Goal: Check status: Check status

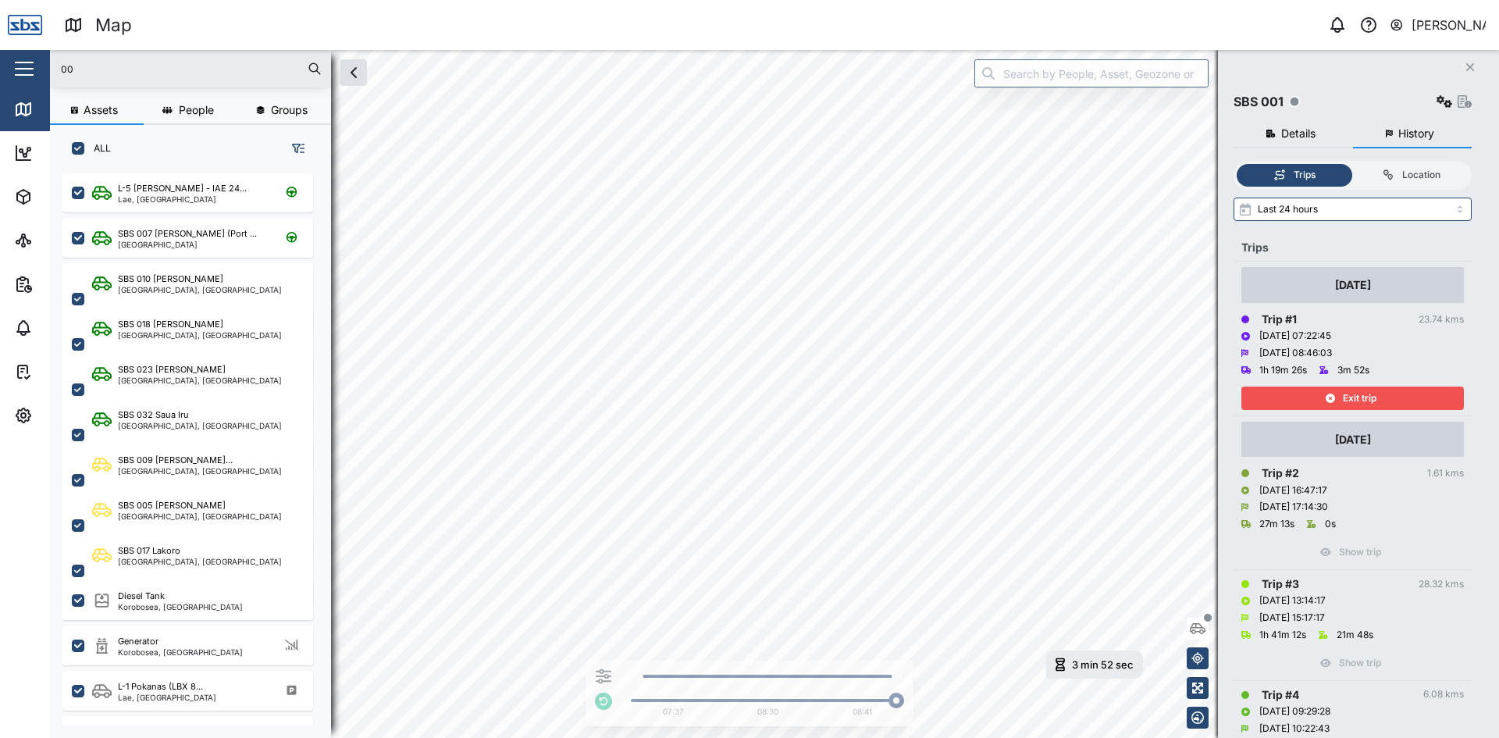
scroll to position [546, 244]
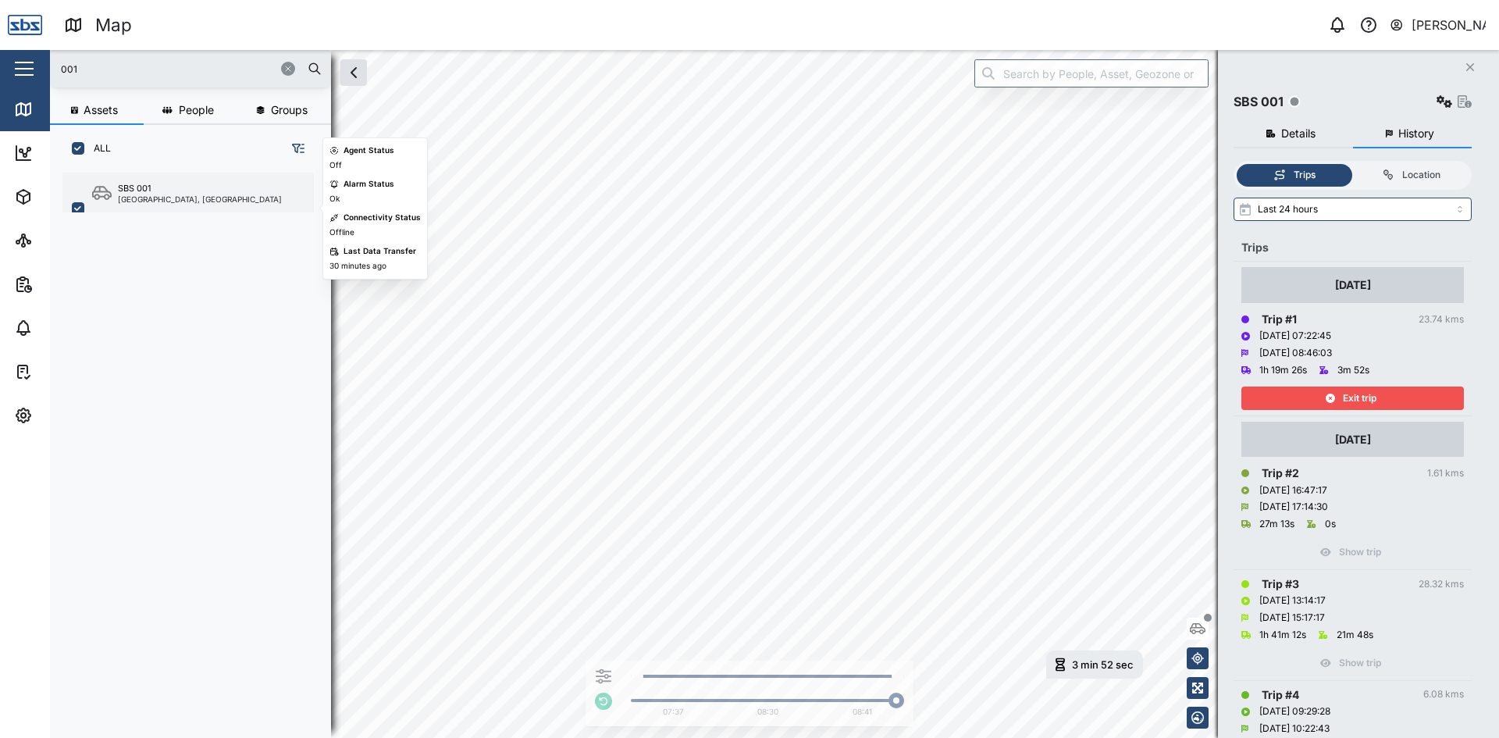
type input "001"
click at [179, 187] on div "SBS 001" at bounding box center [200, 188] width 164 height 13
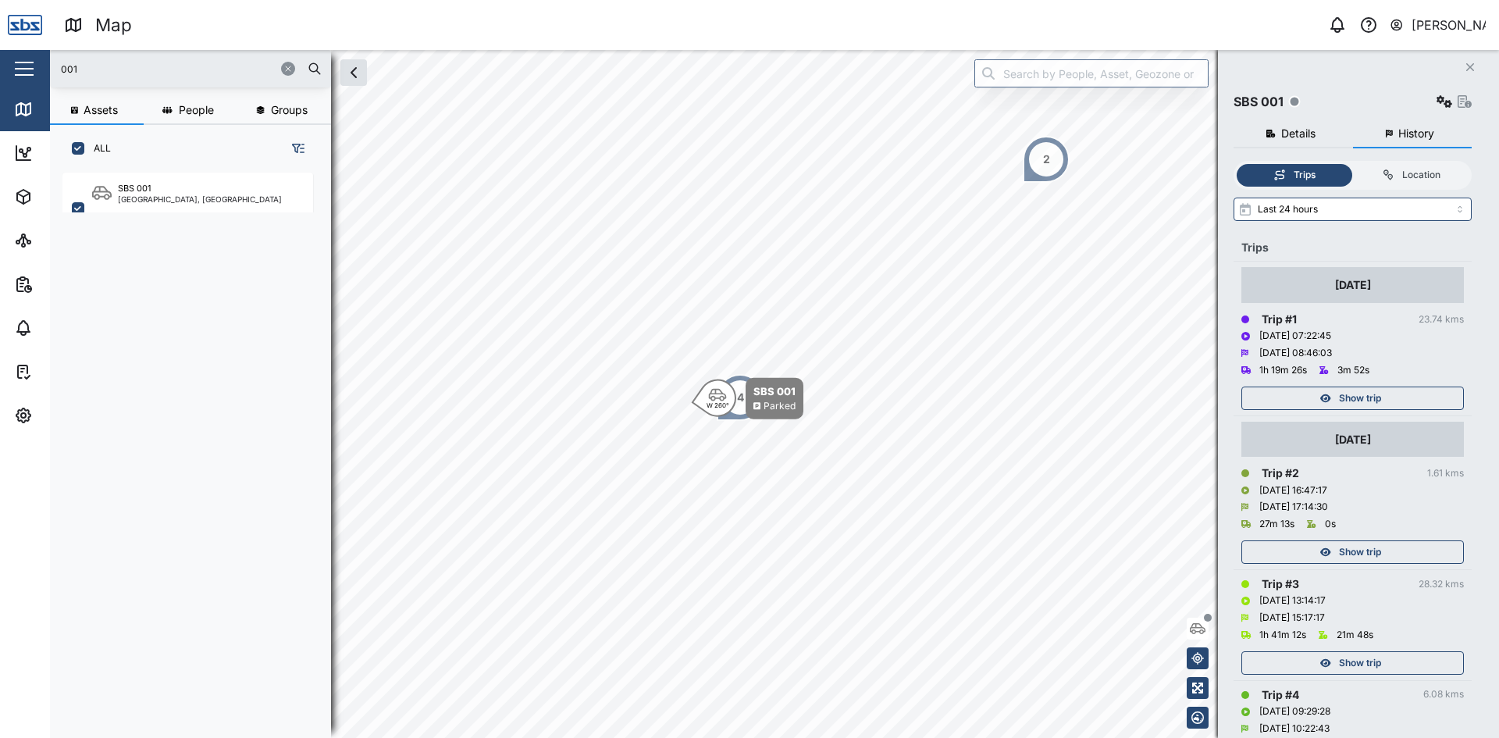
click at [1395, 397] on div "Show trip" at bounding box center [1350, 398] width 203 height 22
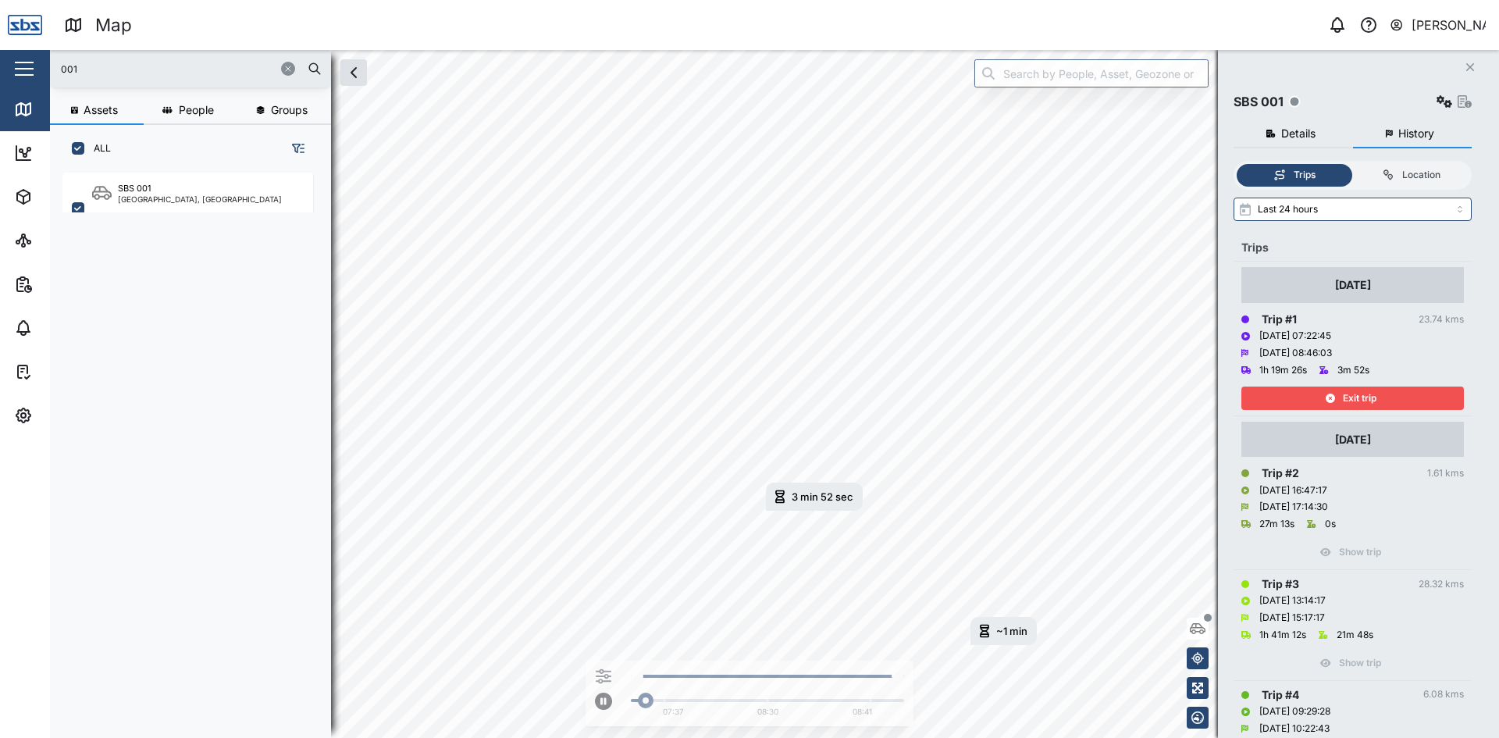
click at [1351, 391] on span "Exit trip" at bounding box center [1359, 398] width 34 height 22
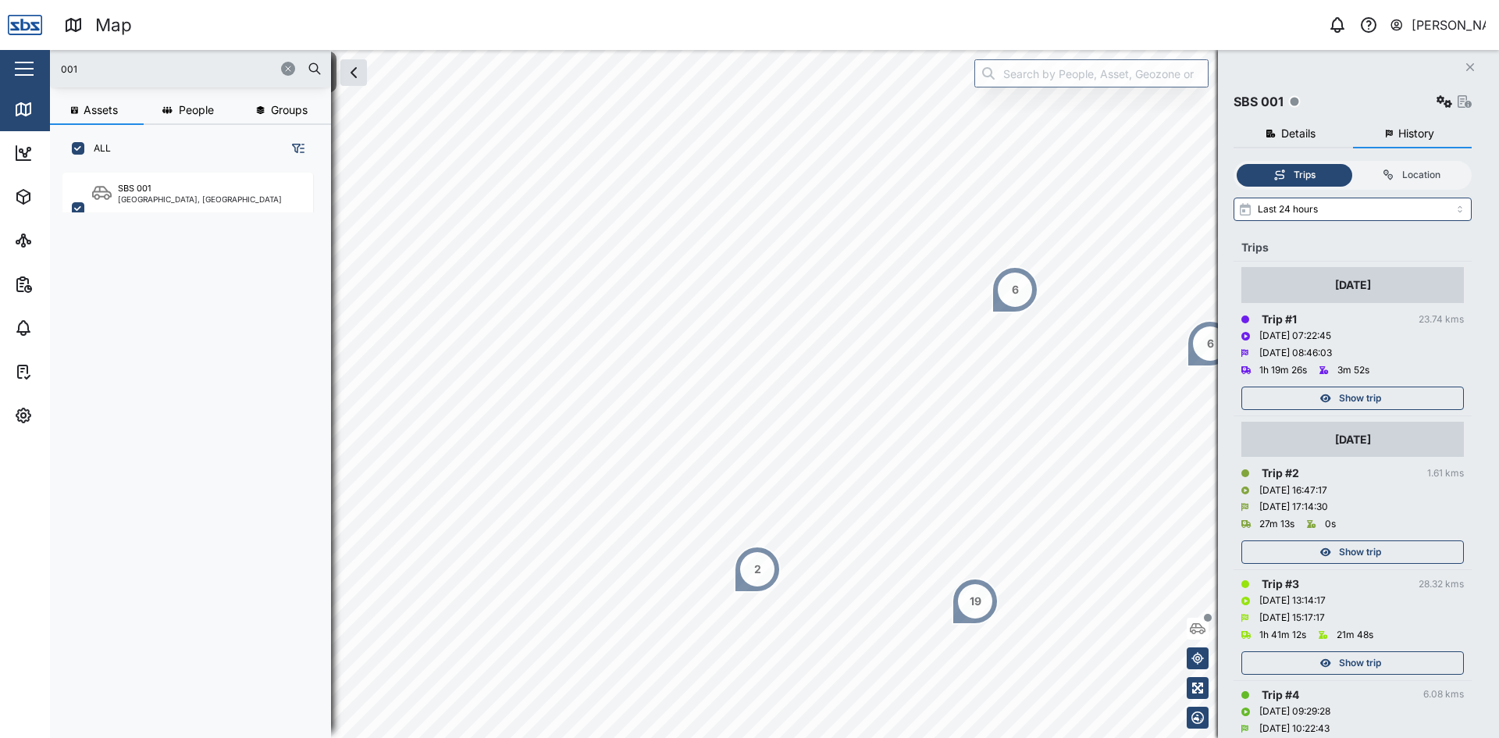
click at [1466, 59] on button "Close" at bounding box center [1470, 67] width 22 height 22
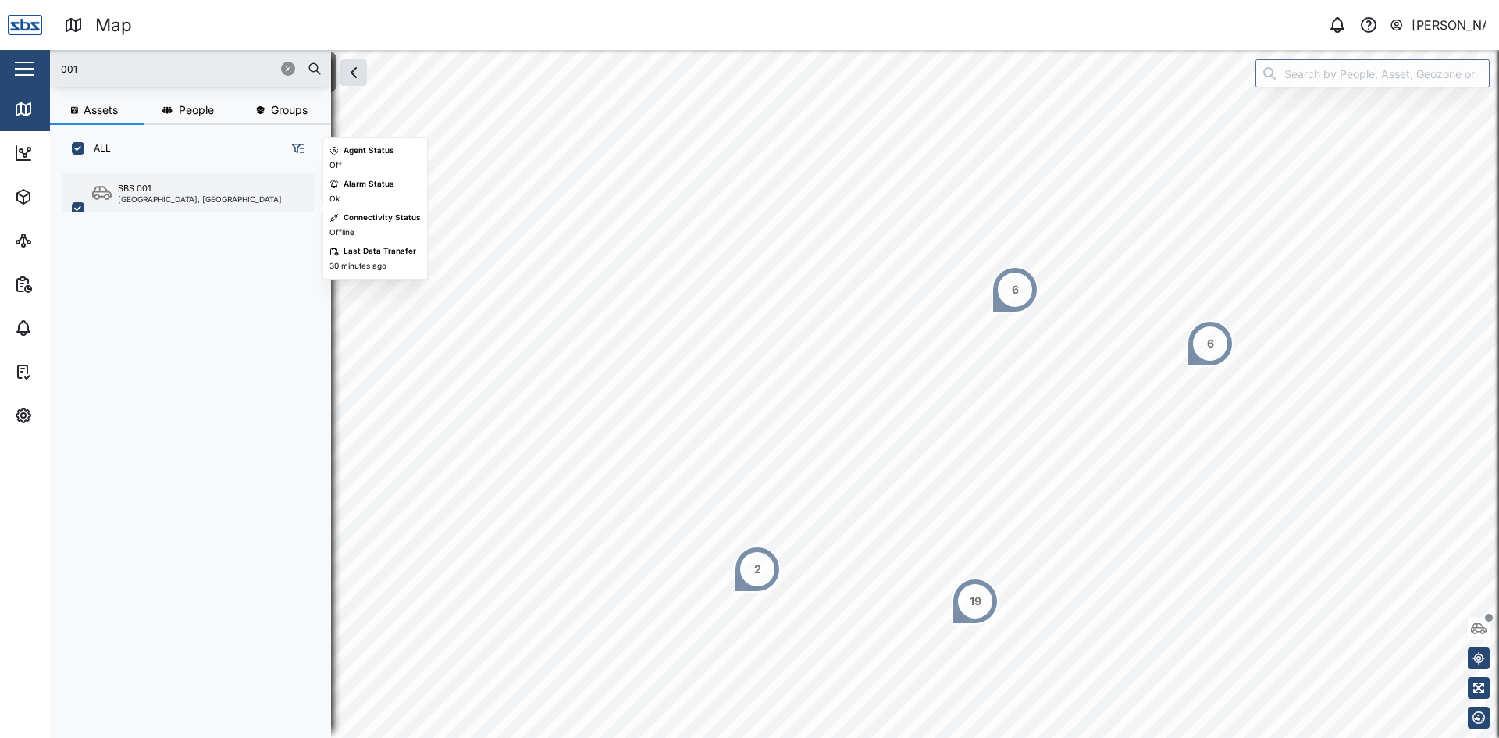
click at [138, 192] on div "SBS 001" at bounding box center [134, 188] width 33 height 13
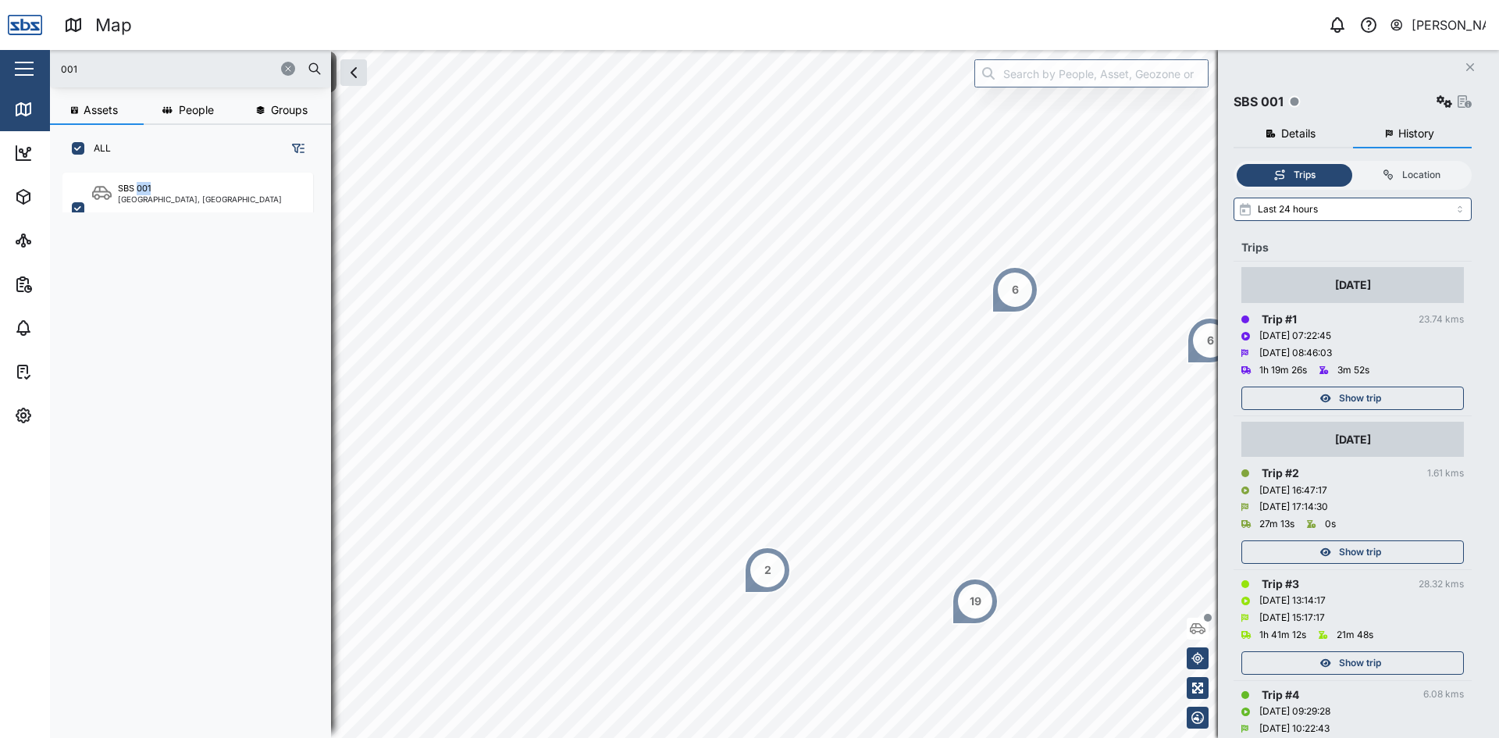
click at [1334, 397] on div "Show trip" at bounding box center [1350, 398] width 203 height 22
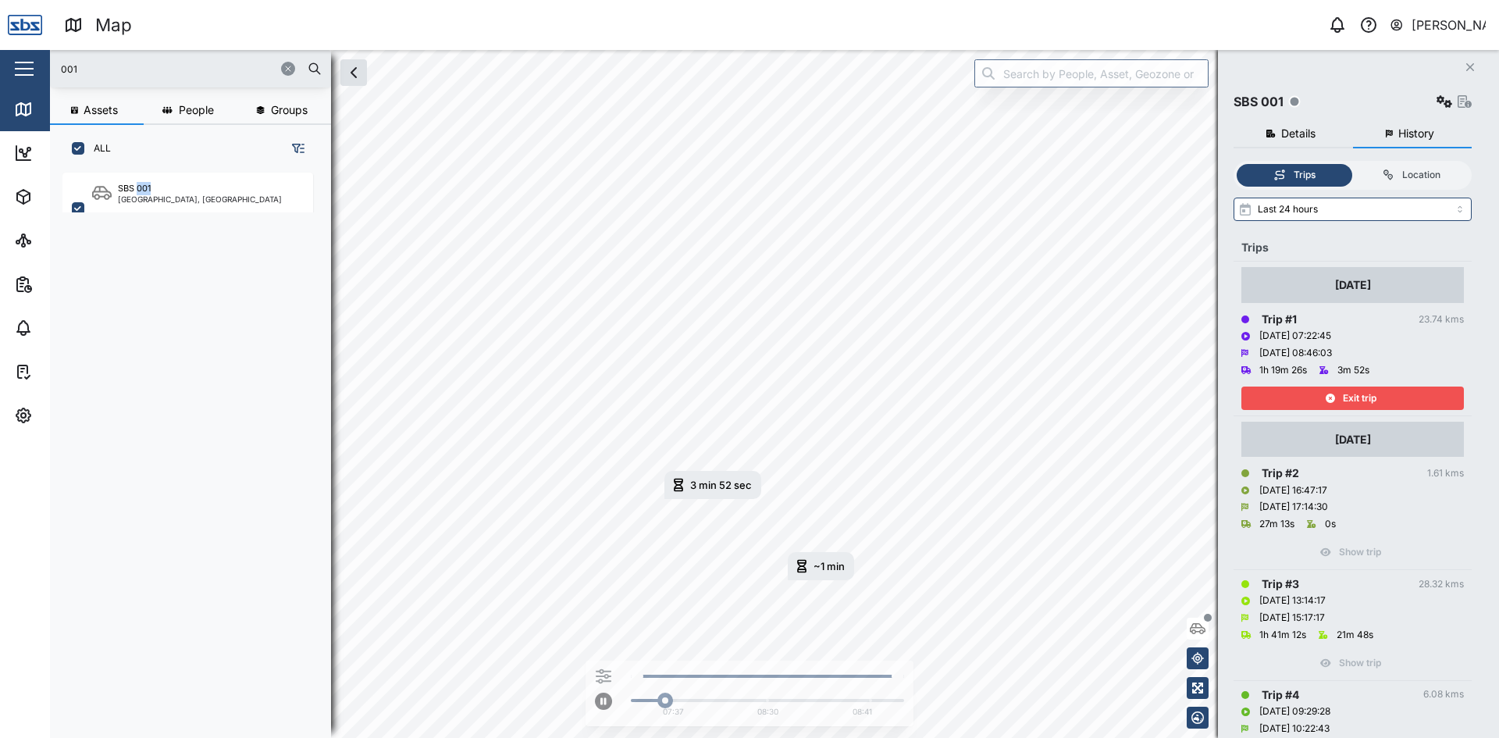
click at [1469, 66] on icon "button" at bounding box center [1470, 67] width 8 height 8
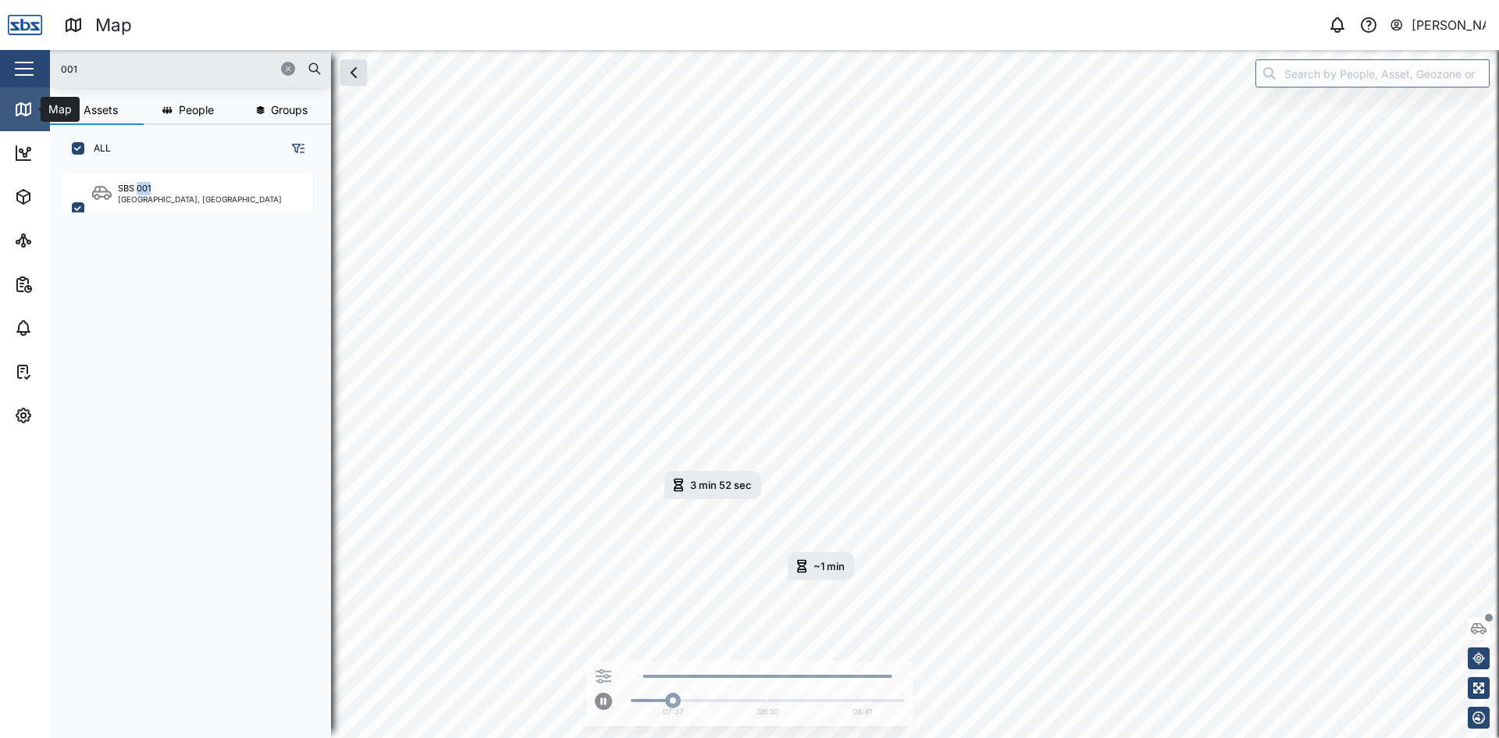
click at [21, 108] on icon at bounding box center [21, 108] width 0 height 10
